Goal: Find specific page/section: Find specific page/section

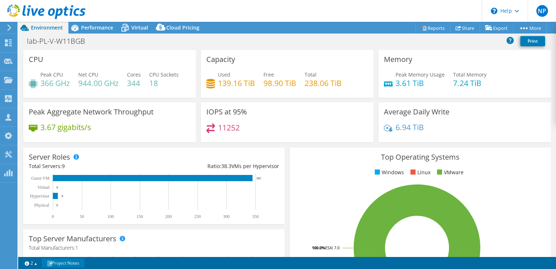
click at [63, 263] on link "Project Notes" at bounding box center [63, 262] width 43 height 9
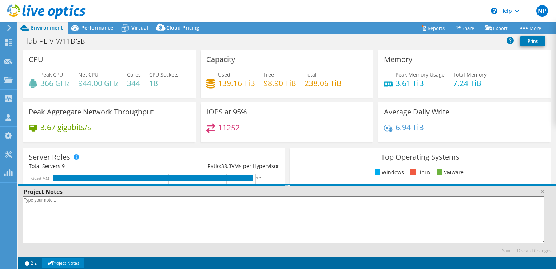
click at [7, 27] on icon at bounding box center [9, 27] width 5 height 7
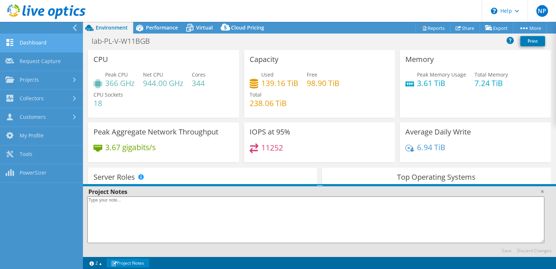
click at [24, 39] on link "Dashboard" at bounding box center [41, 43] width 83 height 19
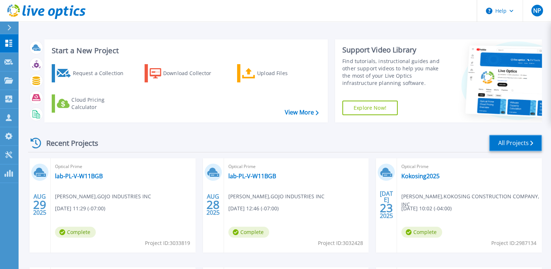
click at [527, 145] on link "All Projects" at bounding box center [515, 143] width 53 height 16
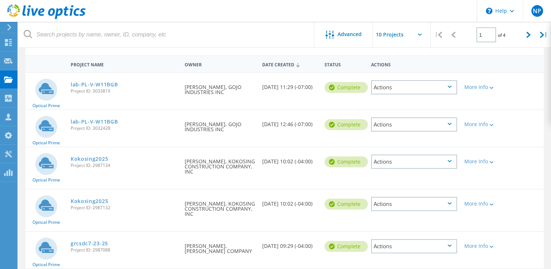
scroll to position [63, 0]
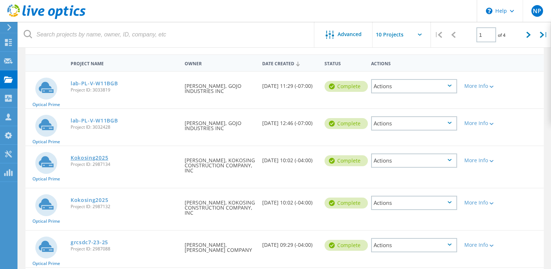
click at [78, 155] on link "Kokosing2025" at bounding box center [90, 157] width 38 height 5
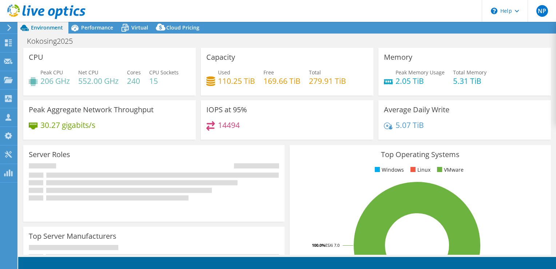
select select "USD"
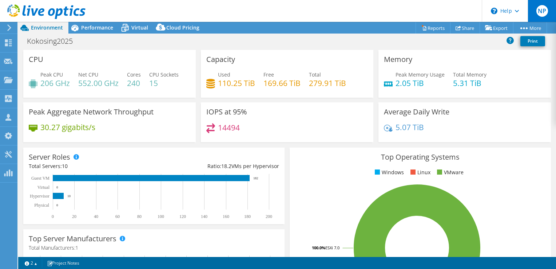
click at [549, 15] on div "NP" at bounding box center [542, 11] width 28 height 22
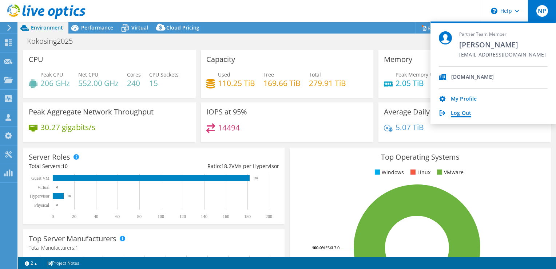
click at [464, 112] on link "Log Out" at bounding box center [461, 113] width 20 height 7
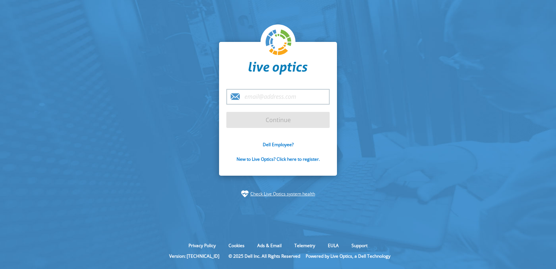
click at [259, 97] on input "email" at bounding box center [277, 97] width 103 height 16
click at [280, 100] on input "email" at bounding box center [277, 97] width 103 height 16
type input "[EMAIL_ADDRESS][DOMAIN_NAME]"
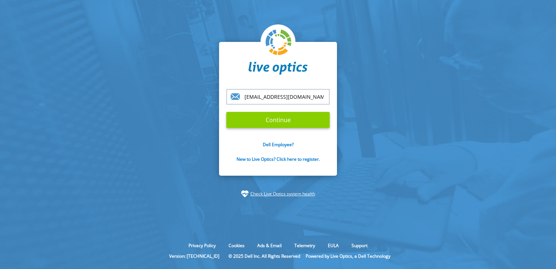
click at [271, 125] on input "Continue" at bounding box center [277, 120] width 103 height 16
click at [271, 121] on input "Continue" at bounding box center [277, 120] width 103 height 16
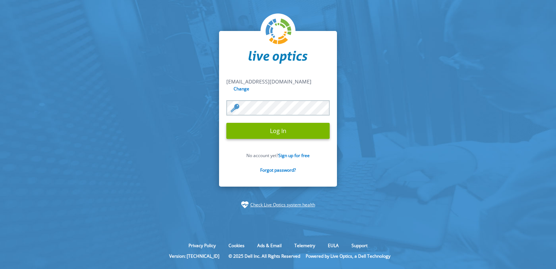
click at [271, 123] on input "Log In" at bounding box center [277, 131] width 103 height 16
